Goal: Find contact information: Find contact information

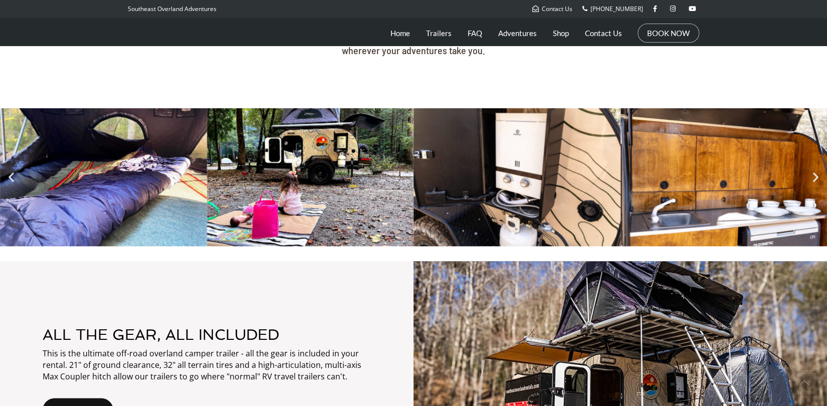
scroll to position [1670, 0]
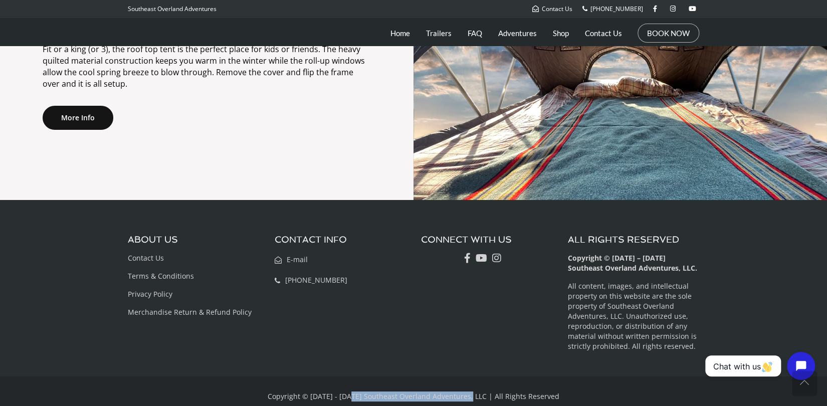
drag, startPoint x: 479, startPoint y: 384, endPoint x: 360, endPoint y: 383, distance: 118.7
click at [360, 391] on span "Copyright © [DATE] - [DATE] Southeast Overland Adventures, LLC | All Rights Res…" at bounding box center [414, 396] width 292 height 10
copy span "Southeast Overland Adventures, LLC"
click at [156, 289] on link "Privacy Policy" at bounding box center [150, 294] width 45 height 10
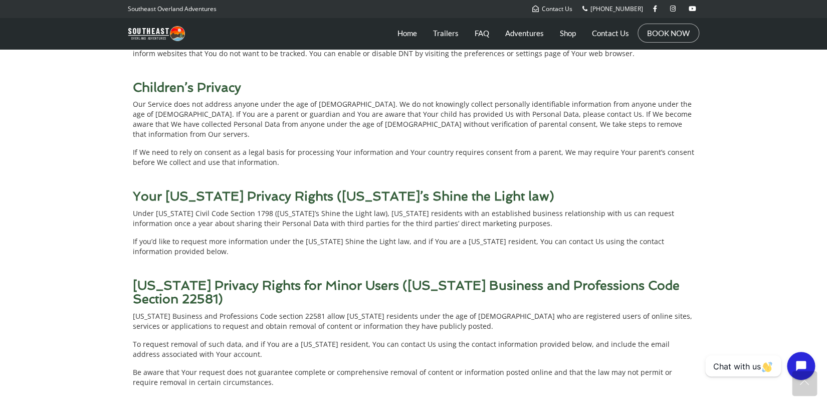
scroll to position [6753, 0]
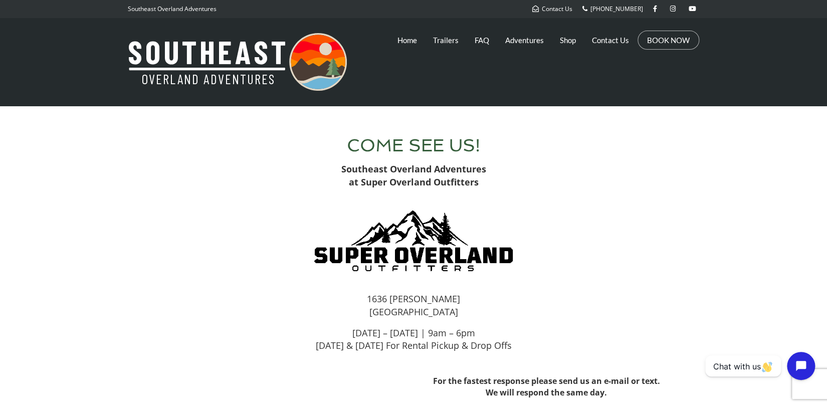
drag, startPoint x: 458, startPoint y: 314, endPoint x: 369, endPoint y: 297, distance: 90.7
click at [369, 297] on p "[STREET_ADDRESS][PERSON_NAME]" at bounding box center [413, 306] width 531 height 26
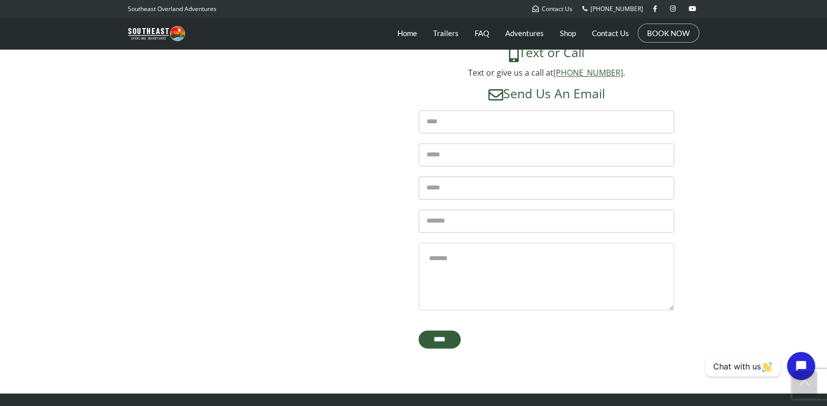
scroll to position [392, 0]
